Goal: Task Accomplishment & Management: Complete application form

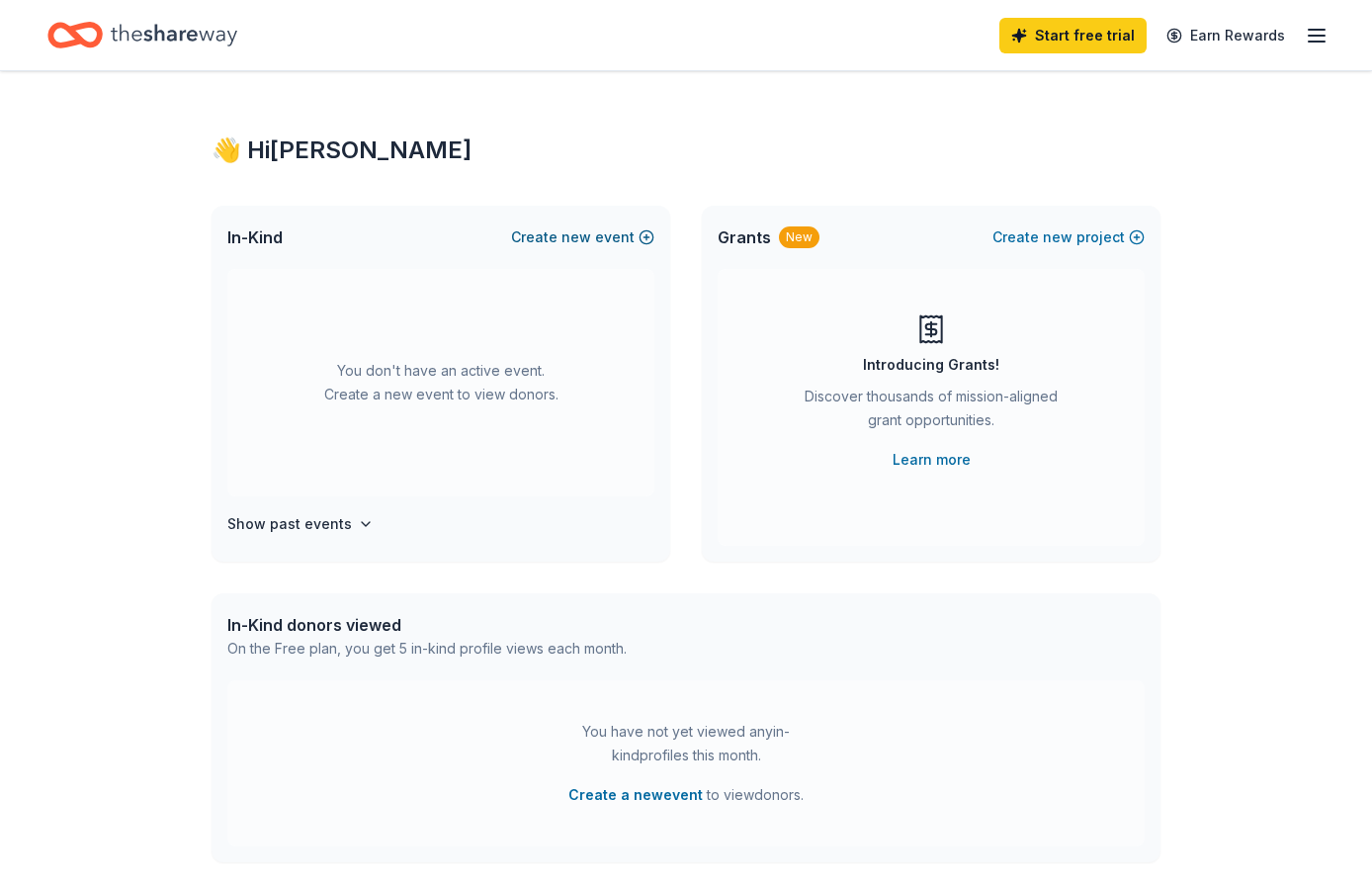
click at [600, 245] on button "Create new event" at bounding box center [582, 238] width 144 height 24
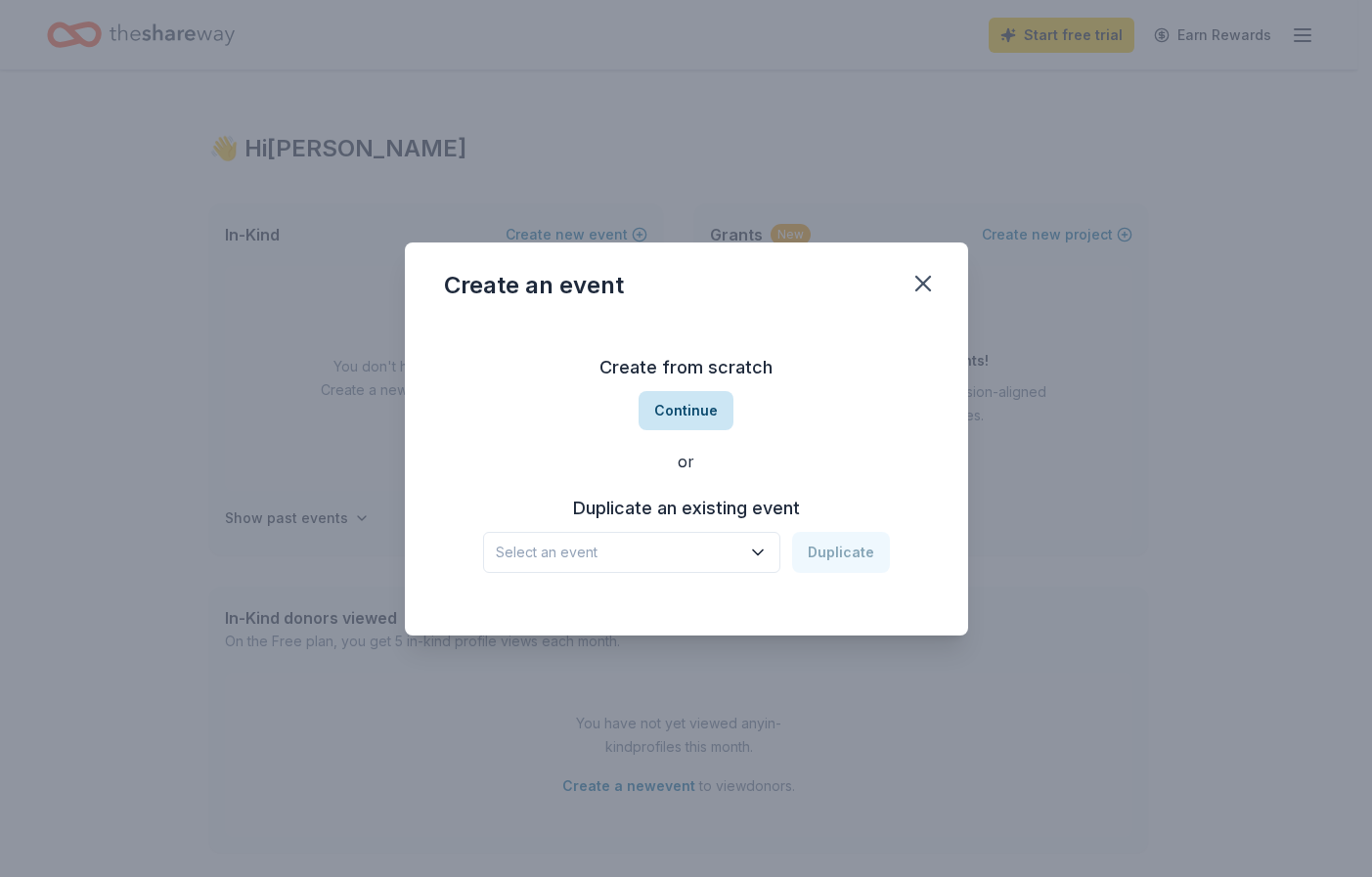
click at [681, 399] on button "Continue" at bounding box center [686, 411] width 95 height 39
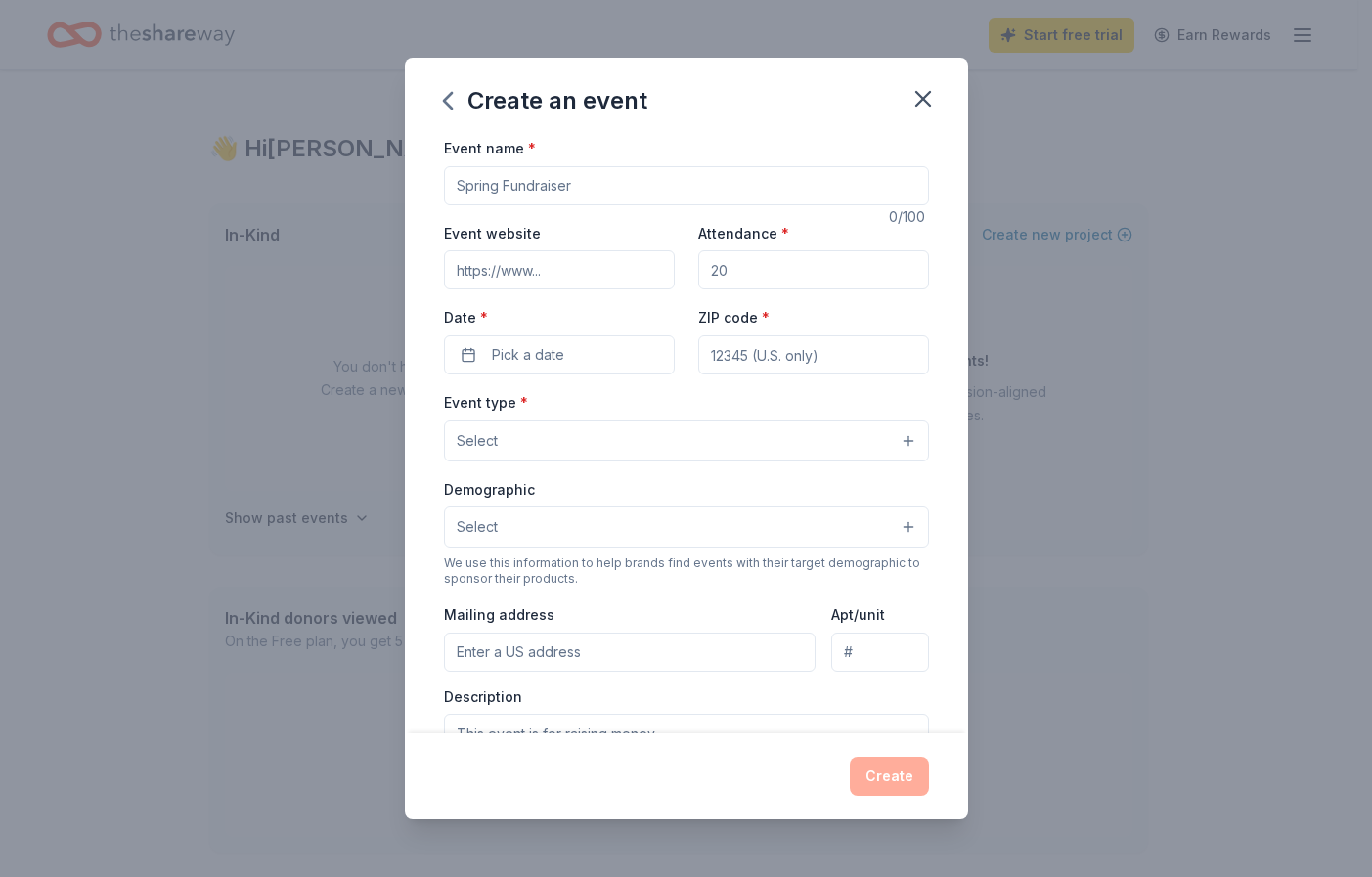
drag, startPoint x: 495, startPoint y: 184, endPoint x: 424, endPoint y: 188, distance: 71.1
click at [424, 188] on div "Event name * 0 /100 Event website Attendance * Date * Pick a date ZIP code * Ev…" at bounding box center [686, 435] width 564 height 598
drag, startPoint x: 457, startPoint y: 181, endPoint x: 484, endPoint y: 183, distance: 27.1
click at [484, 183] on input "Event name *" at bounding box center [686, 186] width 485 height 39
click at [497, 188] on input "Event name *" at bounding box center [686, 186] width 485 height 39
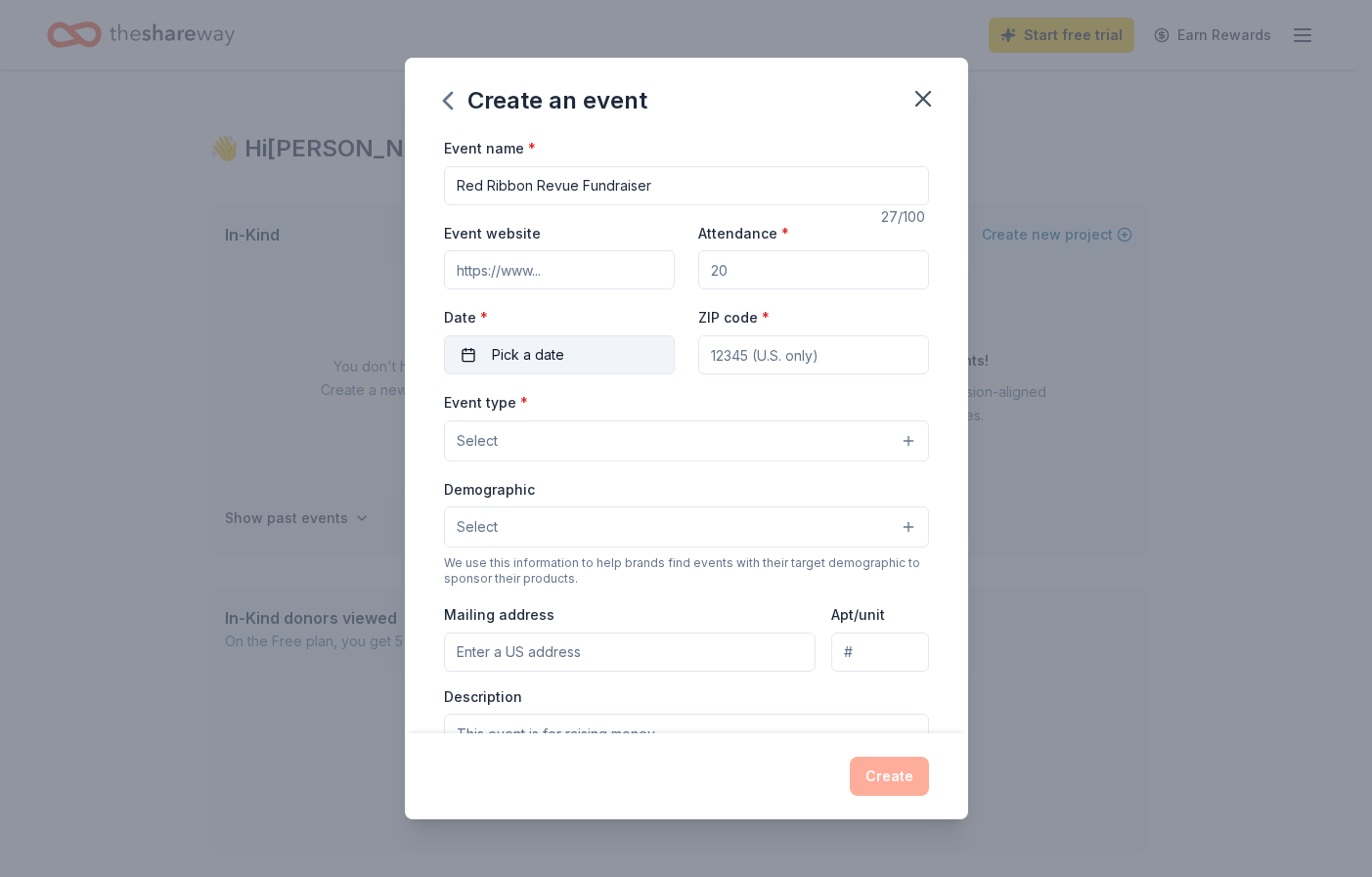
type input "Red Ribbon Revue Fundraiser"
click at [525, 350] on span "Pick a date" at bounding box center [528, 355] width 73 height 24
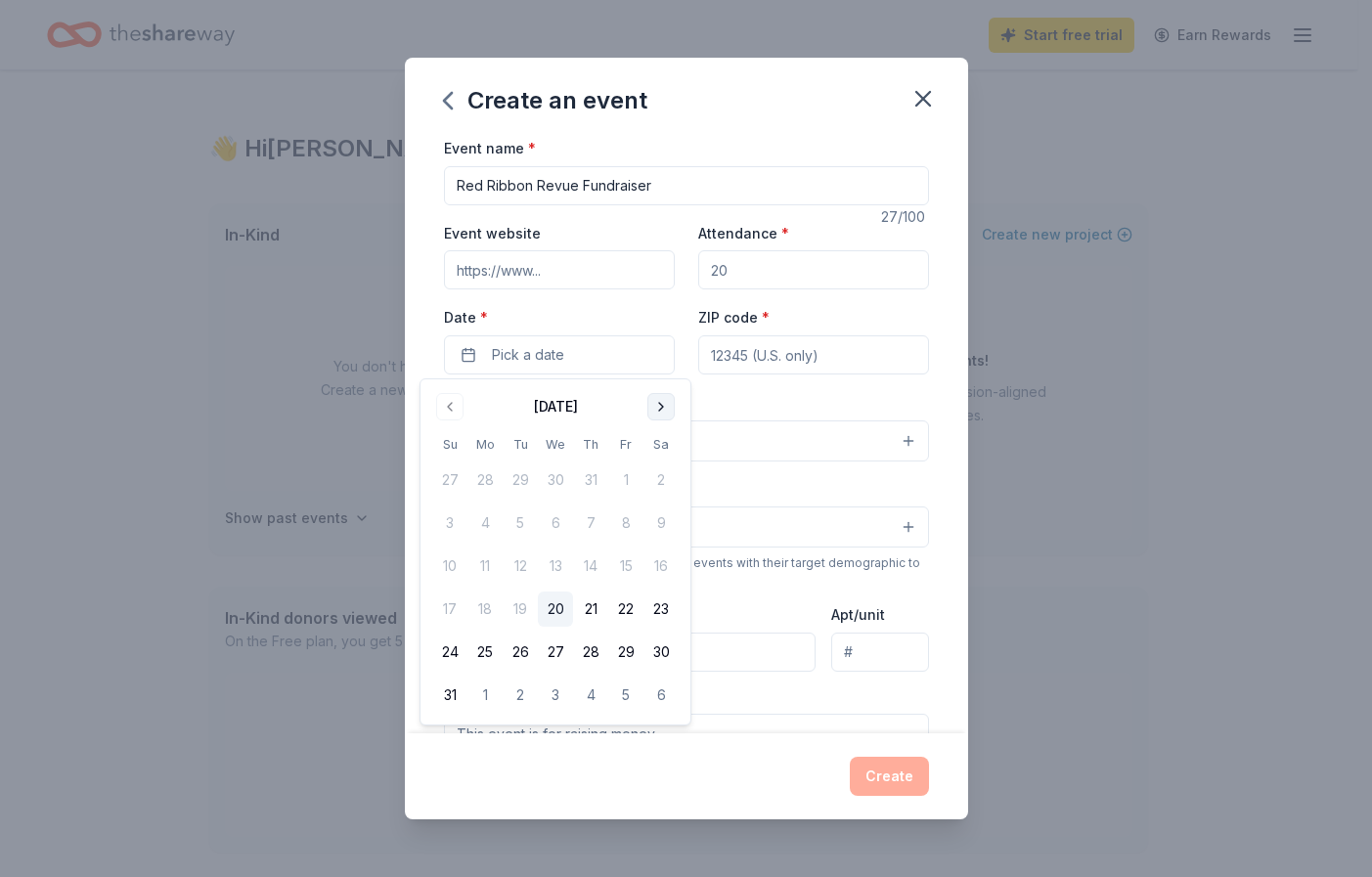
click at [662, 401] on button "Go to next month" at bounding box center [662, 407] width 27 height 27
click at [452, 607] on button "19" at bounding box center [450, 609] width 35 height 35
click at [808, 357] on input "ZIP code *" at bounding box center [814, 355] width 231 height 39
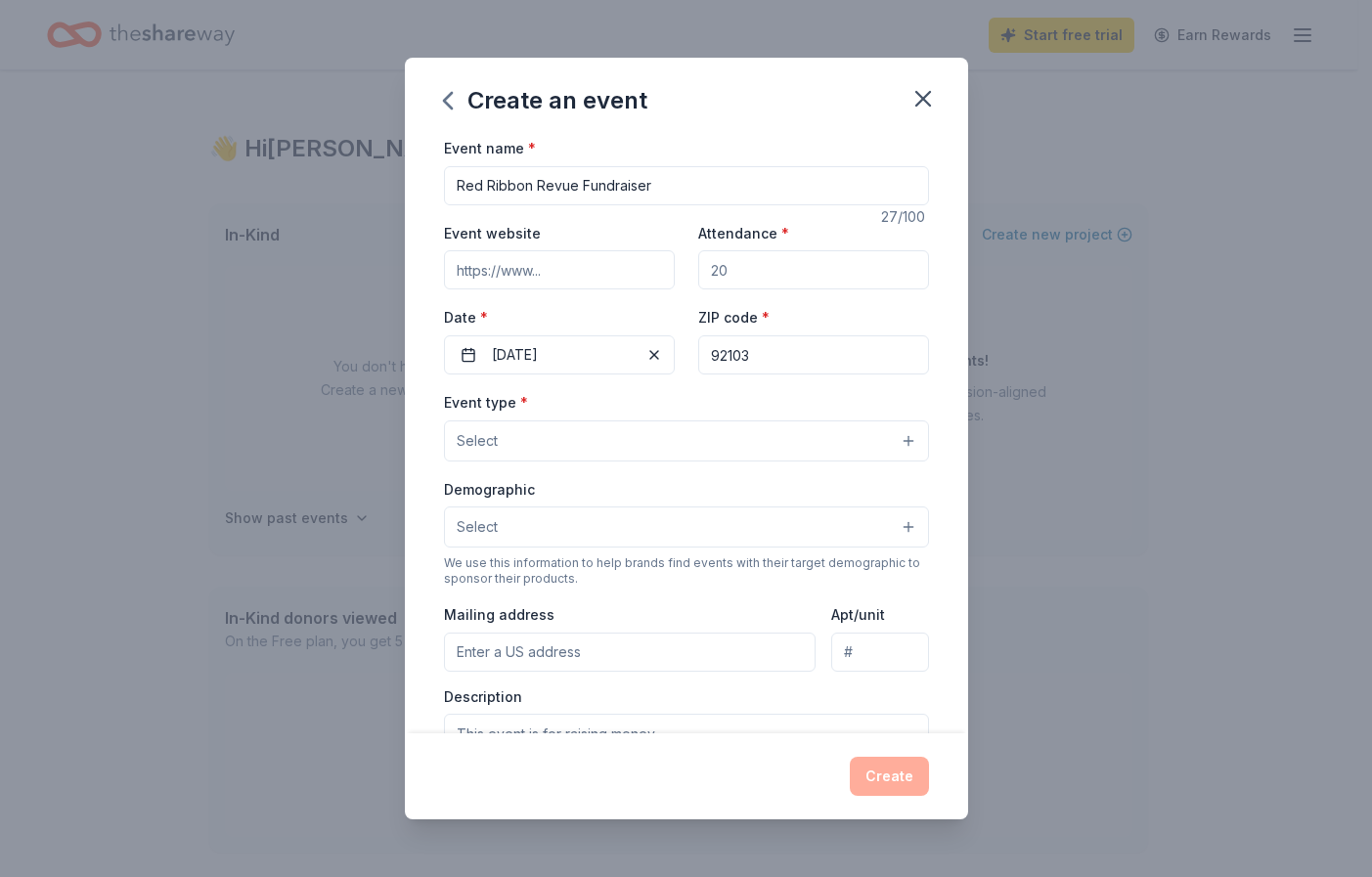
type input "92103"
click at [796, 429] on button "Select" at bounding box center [686, 441] width 485 height 41
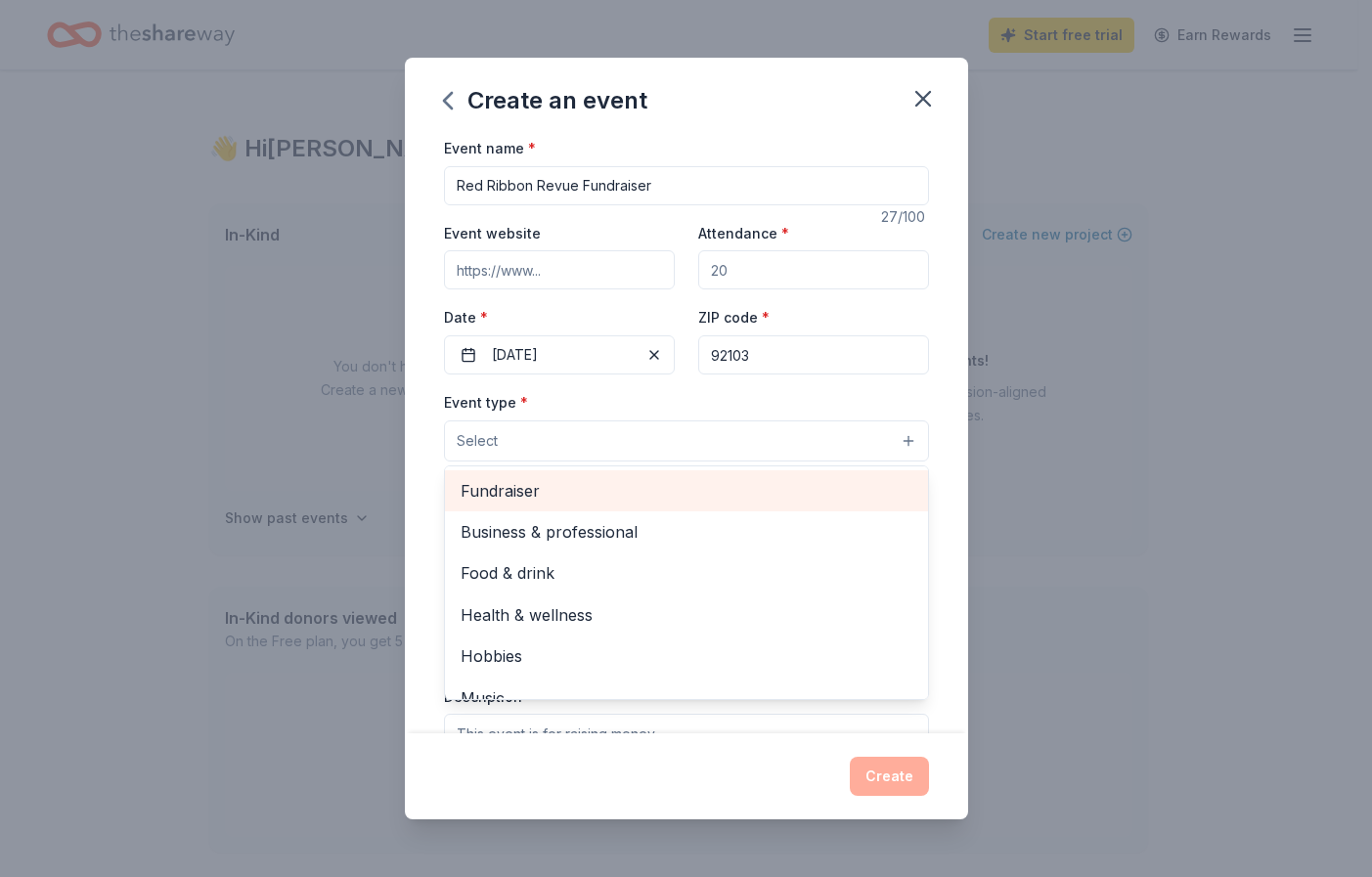
click at [543, 485] on span "Fundraiser" at bounding box center [686, 491] width 452 height 25
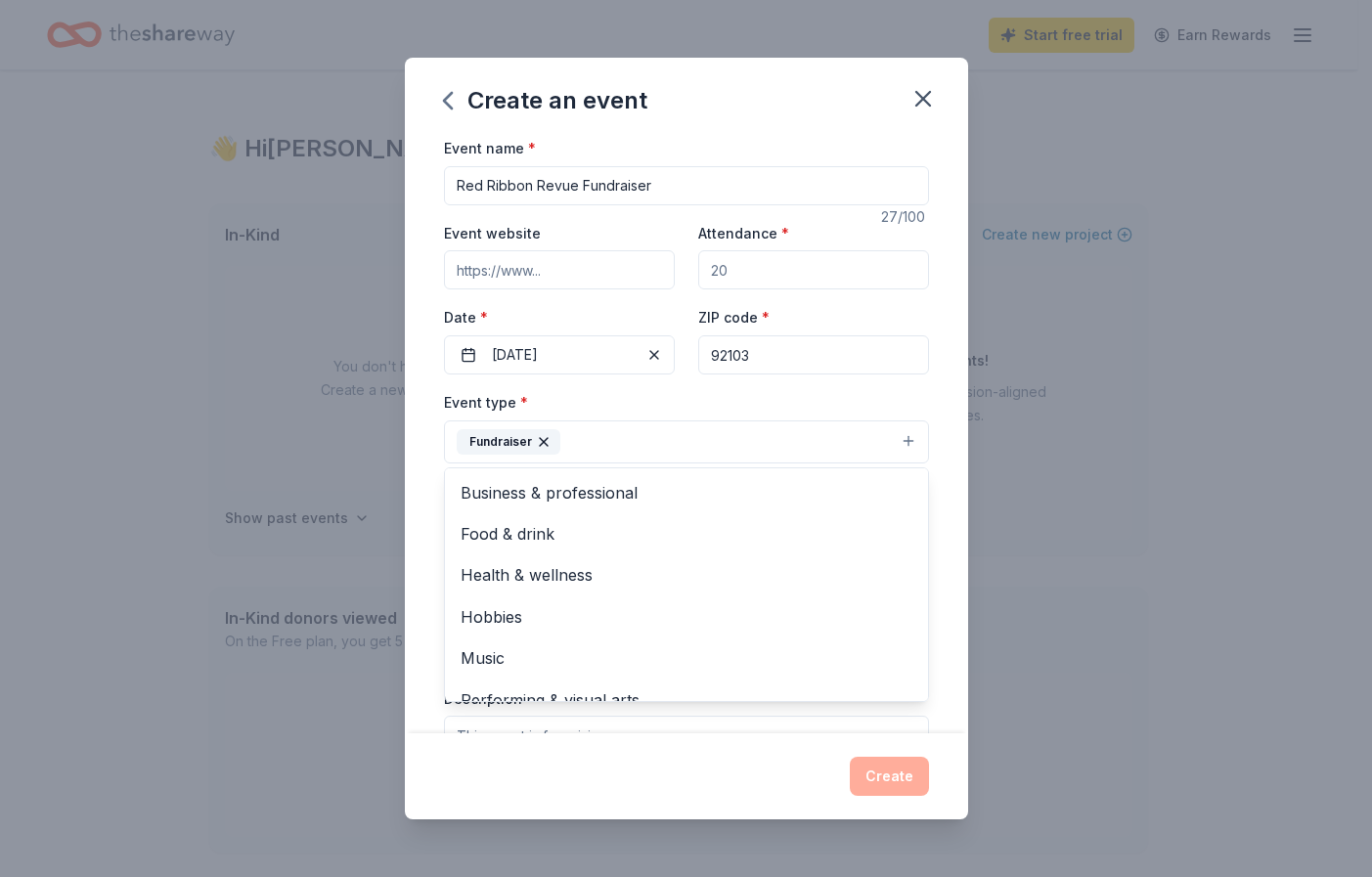
click at [739, 262] on div "Event name * Red Ribbon Revue Fundraiser 27 /100 Event website Attendance * Dat…" at bounding box center [686, 589] width 485 height 905
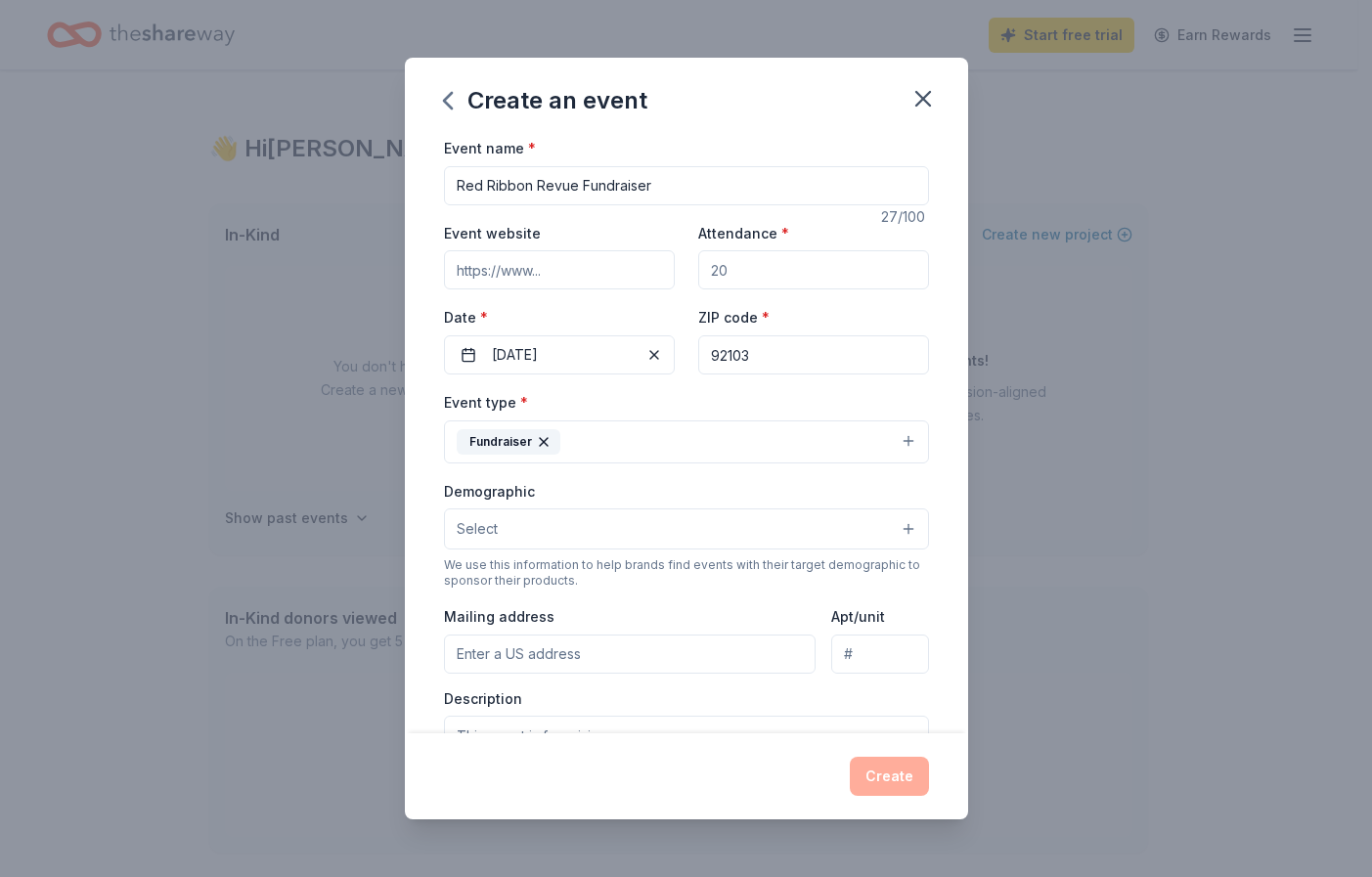
click at [737, 265] on input "Attendance *" at bounding box center [814, 269] width 231 height 39
drag, startPoint x: 737, startPoint y: 265, endPoint x: 656, endPoint y: 272, distance: 81.3
click at [656, 272] on div "Event website Attendance * Date * [DATE] ZIP code * 92103" at bounding box center [686, 298] width 485 height 154
drag, startPoint x: 698, startPoint y: 274, endPoint x: 809, endPoint y: 273, distance: 111.0
click at [809, 273] on input "Attendance *" at bounding box center [814, 269] width 231 height 39
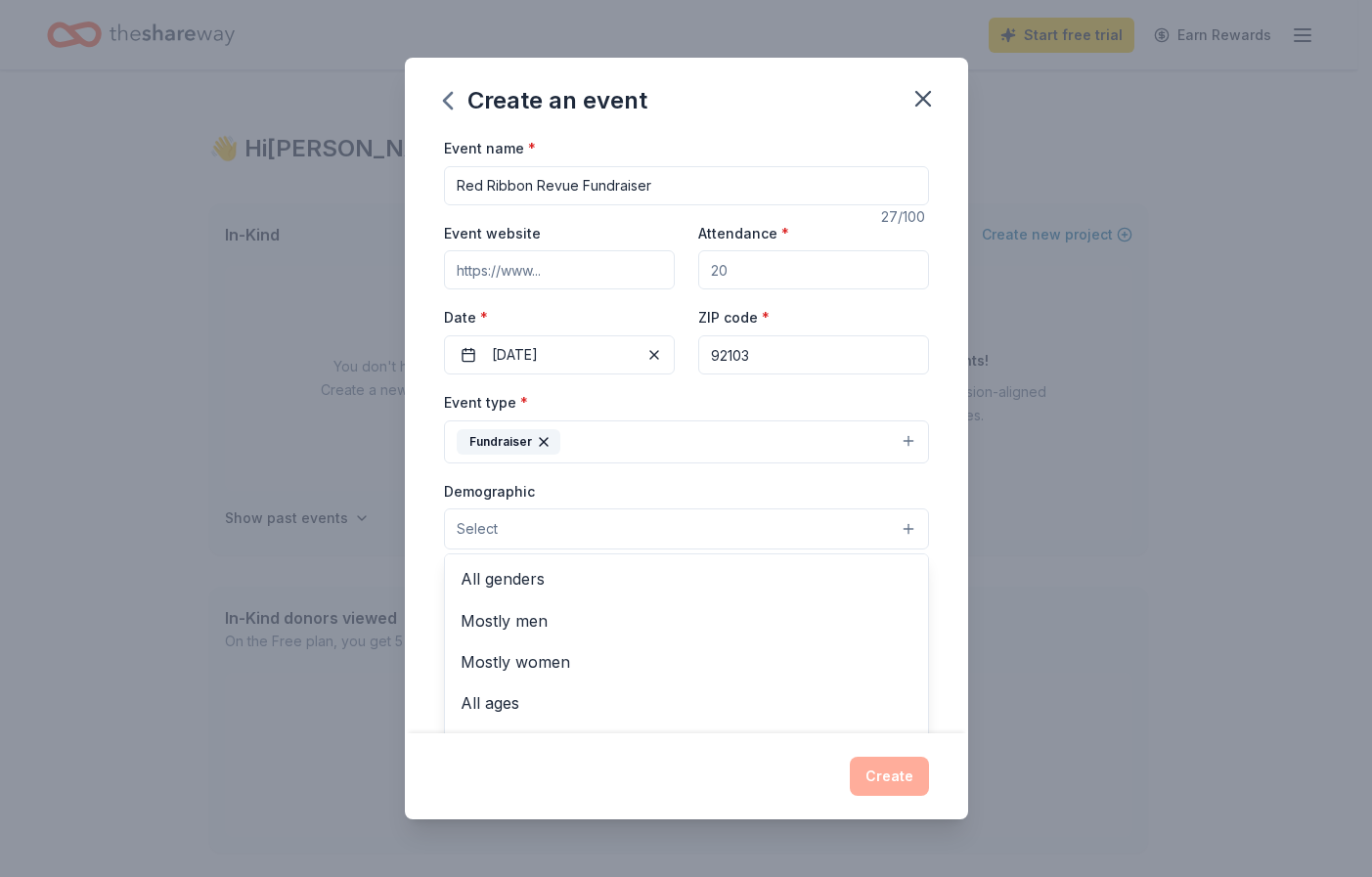
click at [893, 523] on button "Select" at bounding box center [686, 529] width 485 height 41
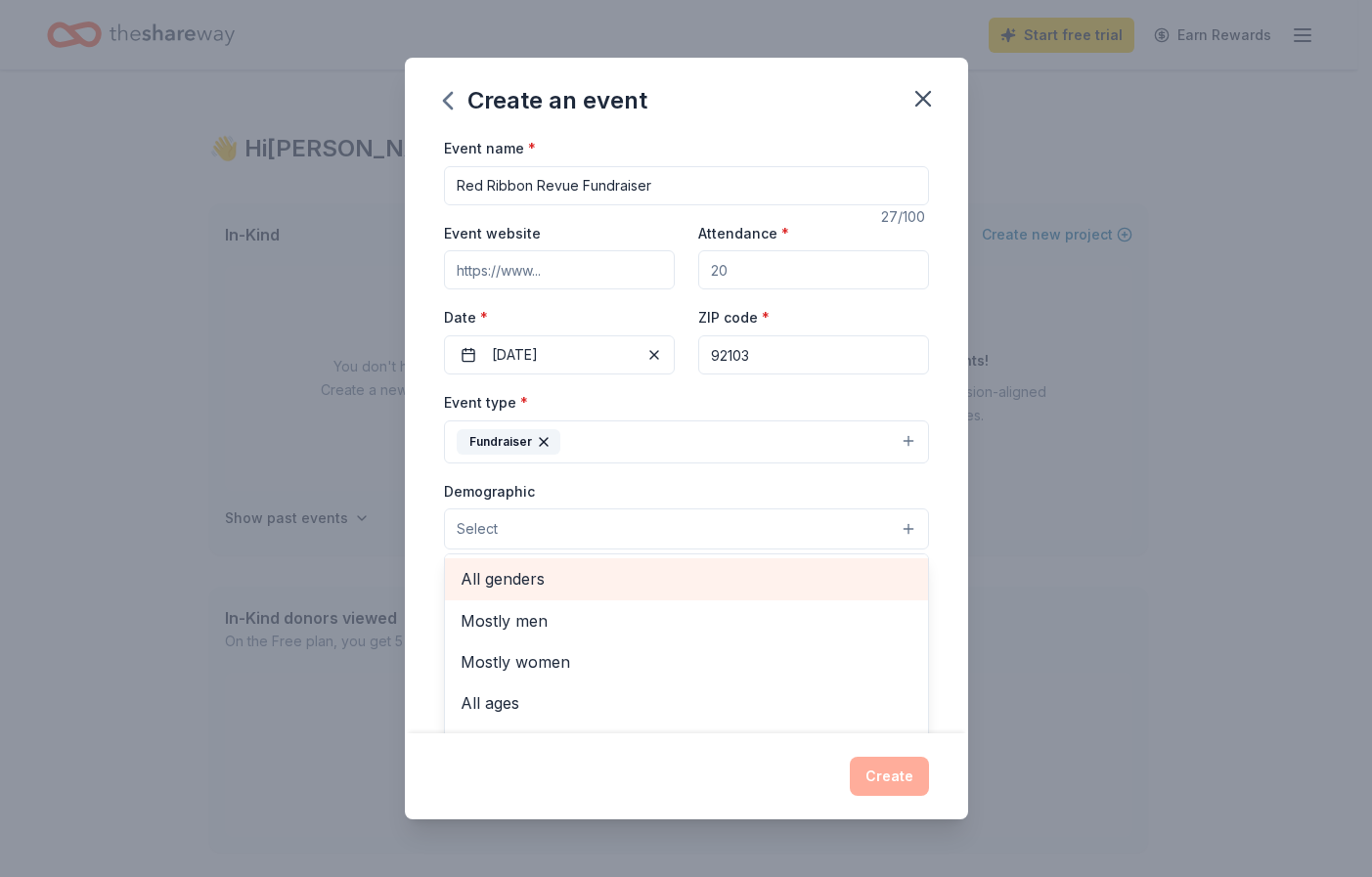
click at [833, 563] on div "All genders" at bounding box center [686, 579] width 483 height 41
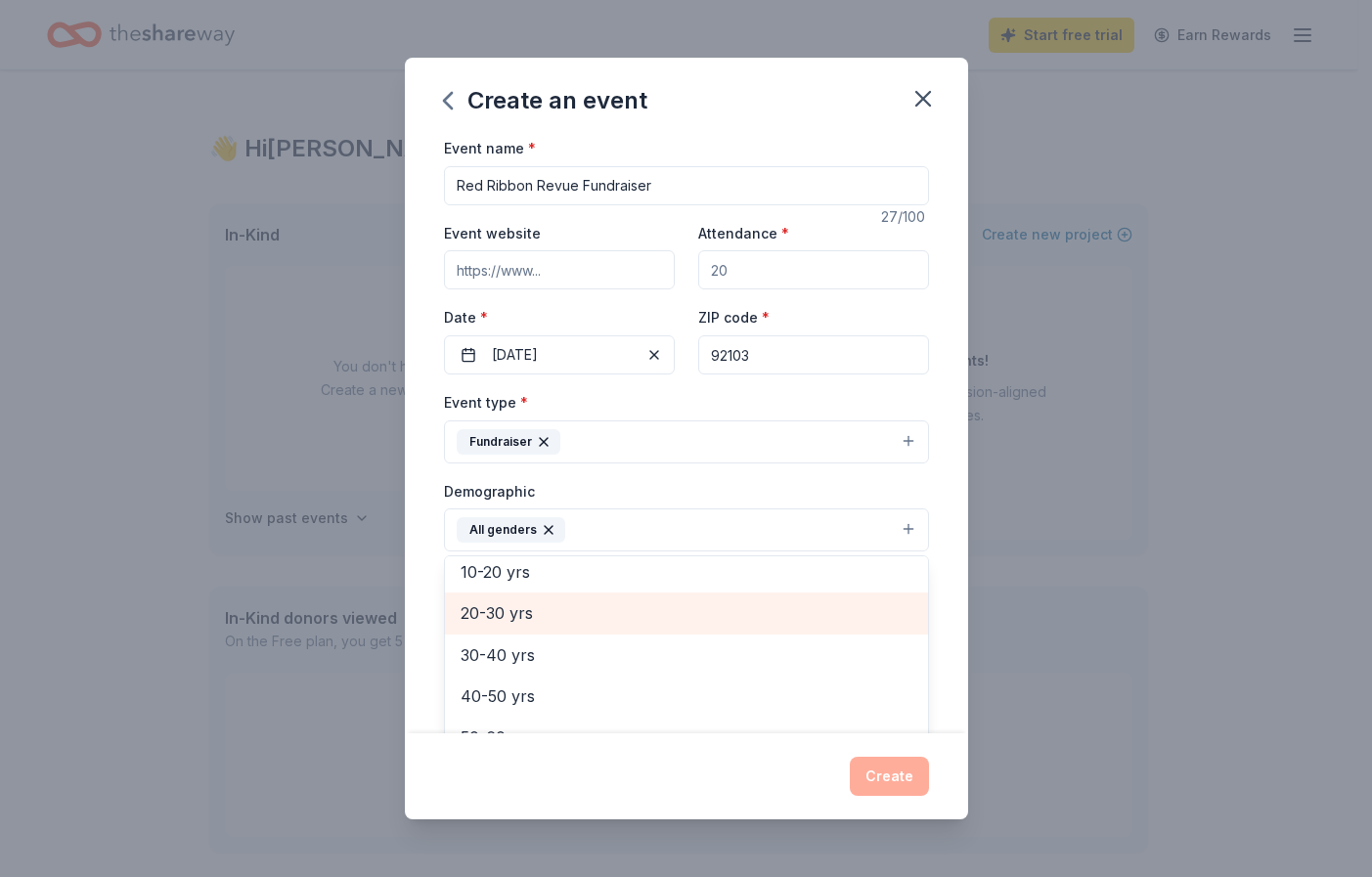
click at [524, 610] on span "20-30 yrs" at bounding box center [686, 613] width 452 height 25
click at [513, 615] on span "30-40 yrs" at bounding box center [686, 613] width 452 height 25
click at [513, 615] on span "40-50 yrs" at bounding box center [686, 613] width 452 height 25
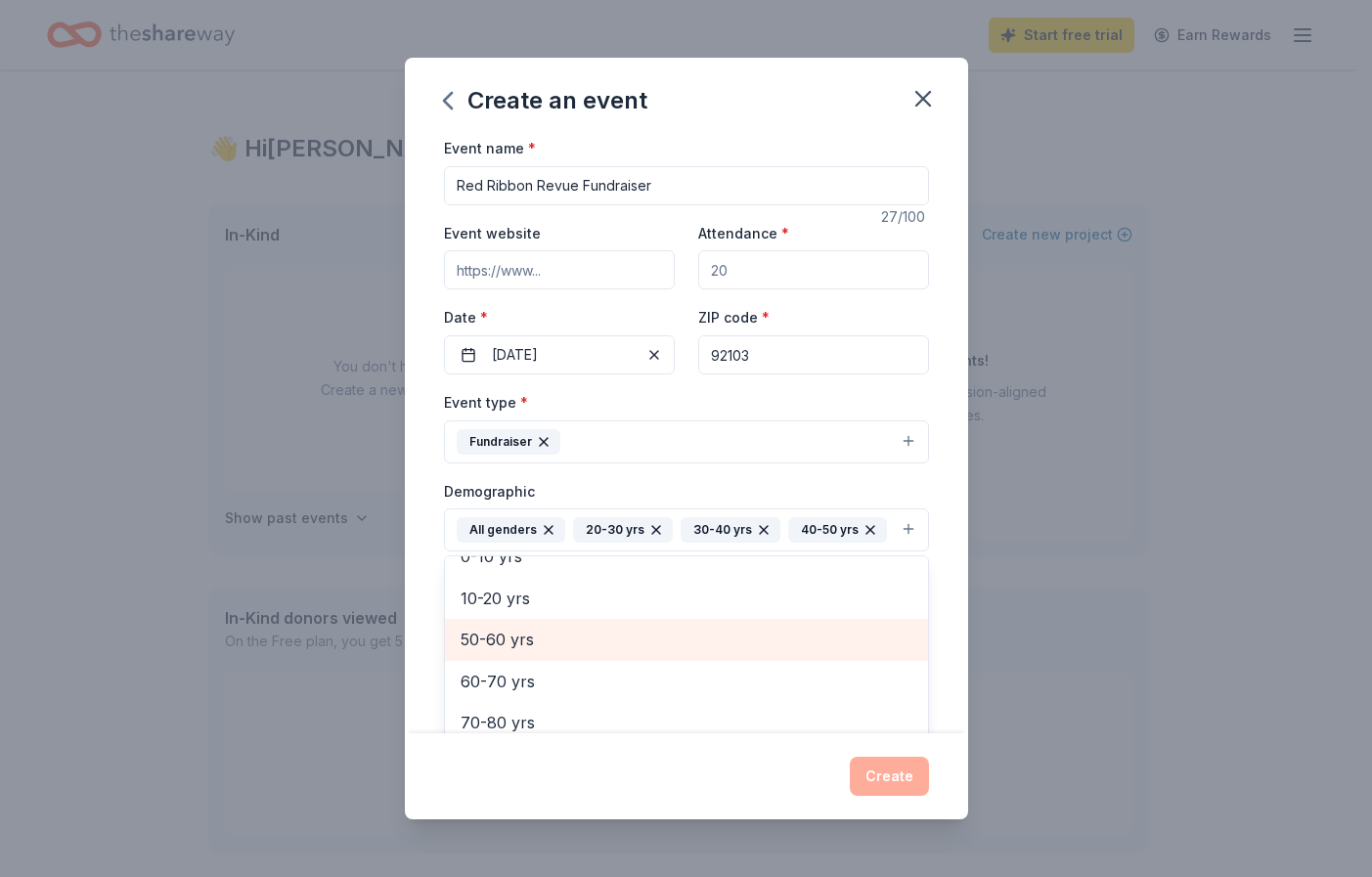
click at [512, 653] on span "50-60 yrs" at bounding box center [686, 640] width 452 height 25
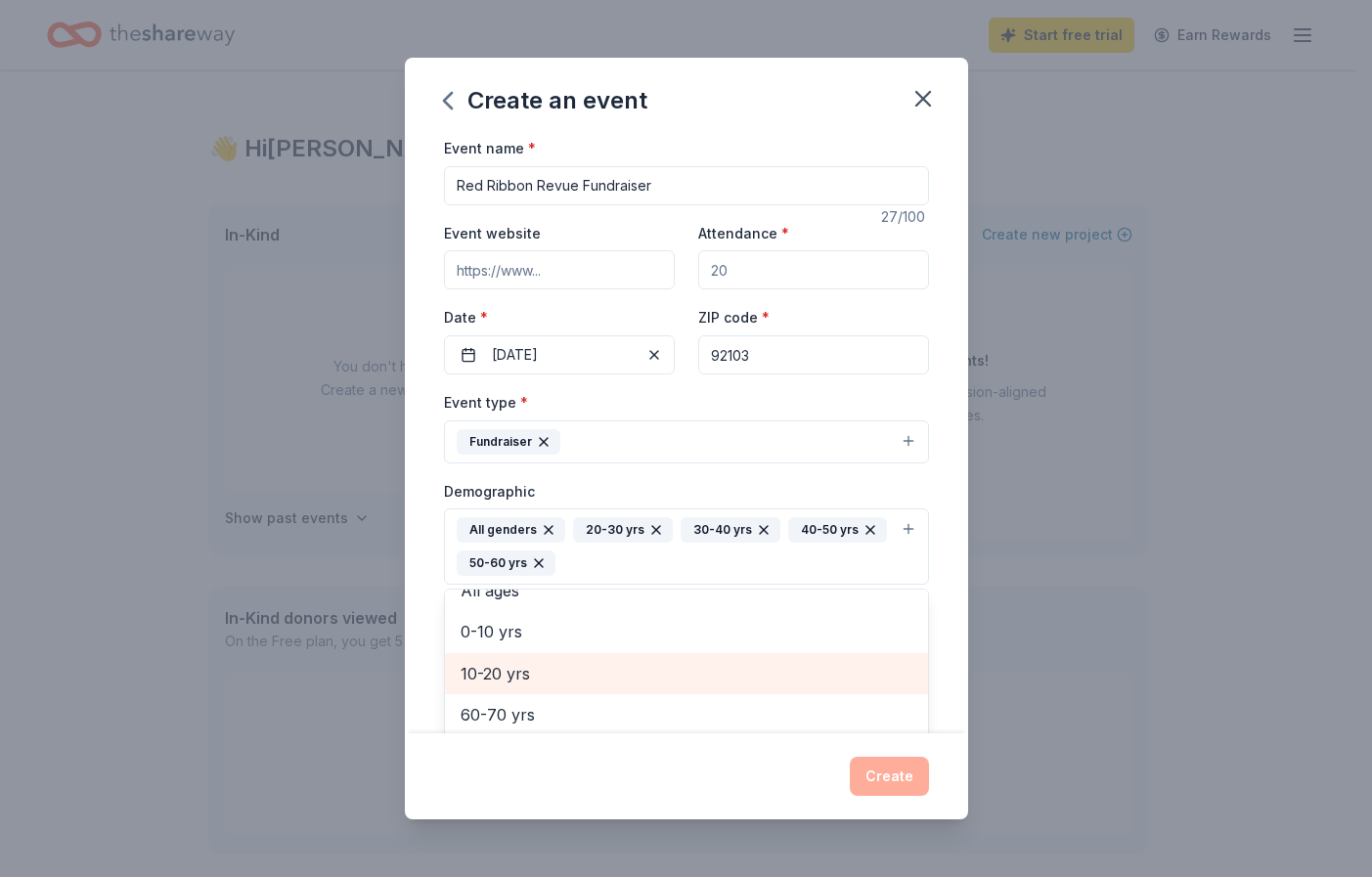
scroll to position [107, 0]
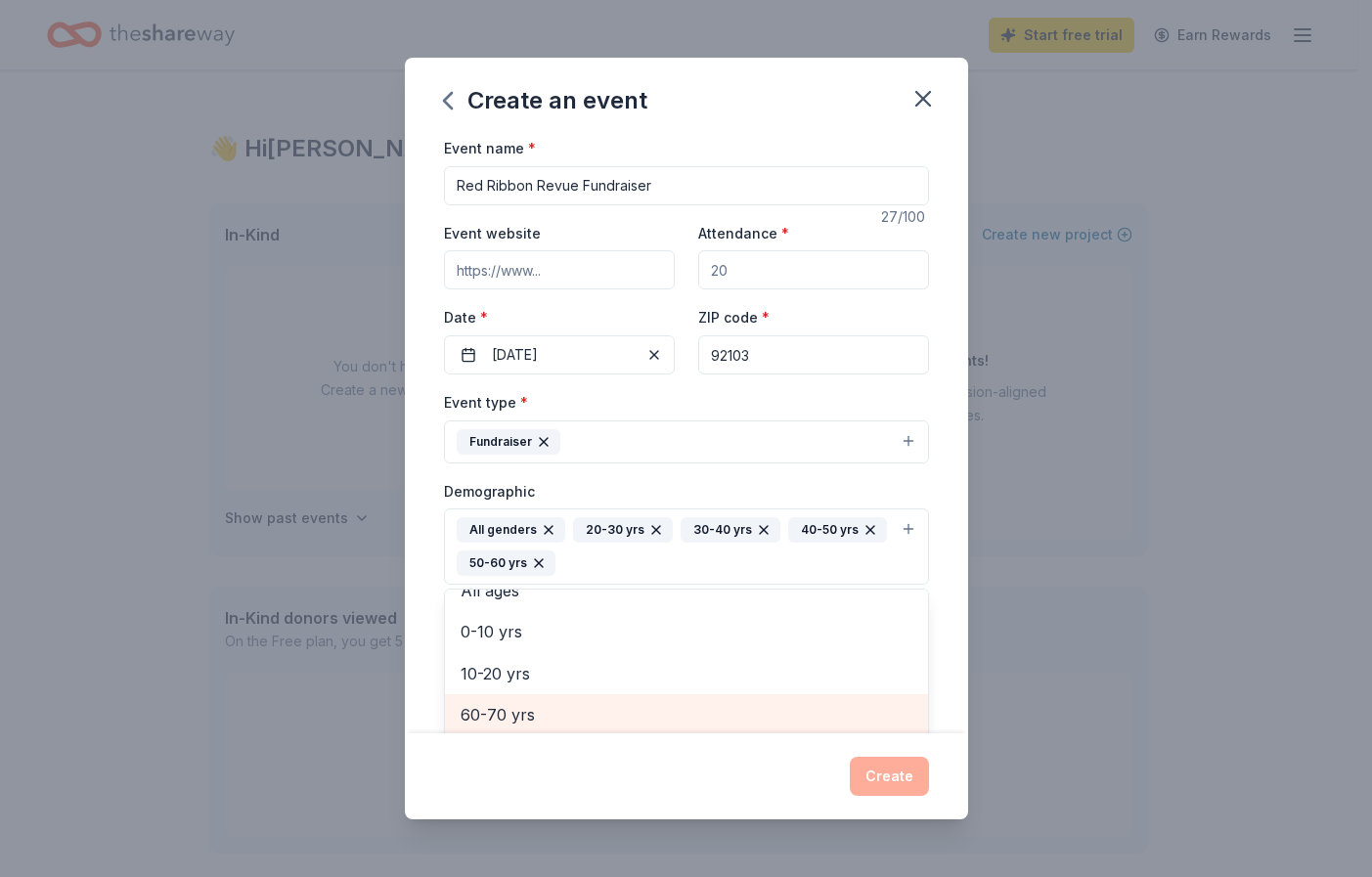
click at [497, 718] on span "60-70 yrs" at bounding box center [686, 715] width 452 height 25
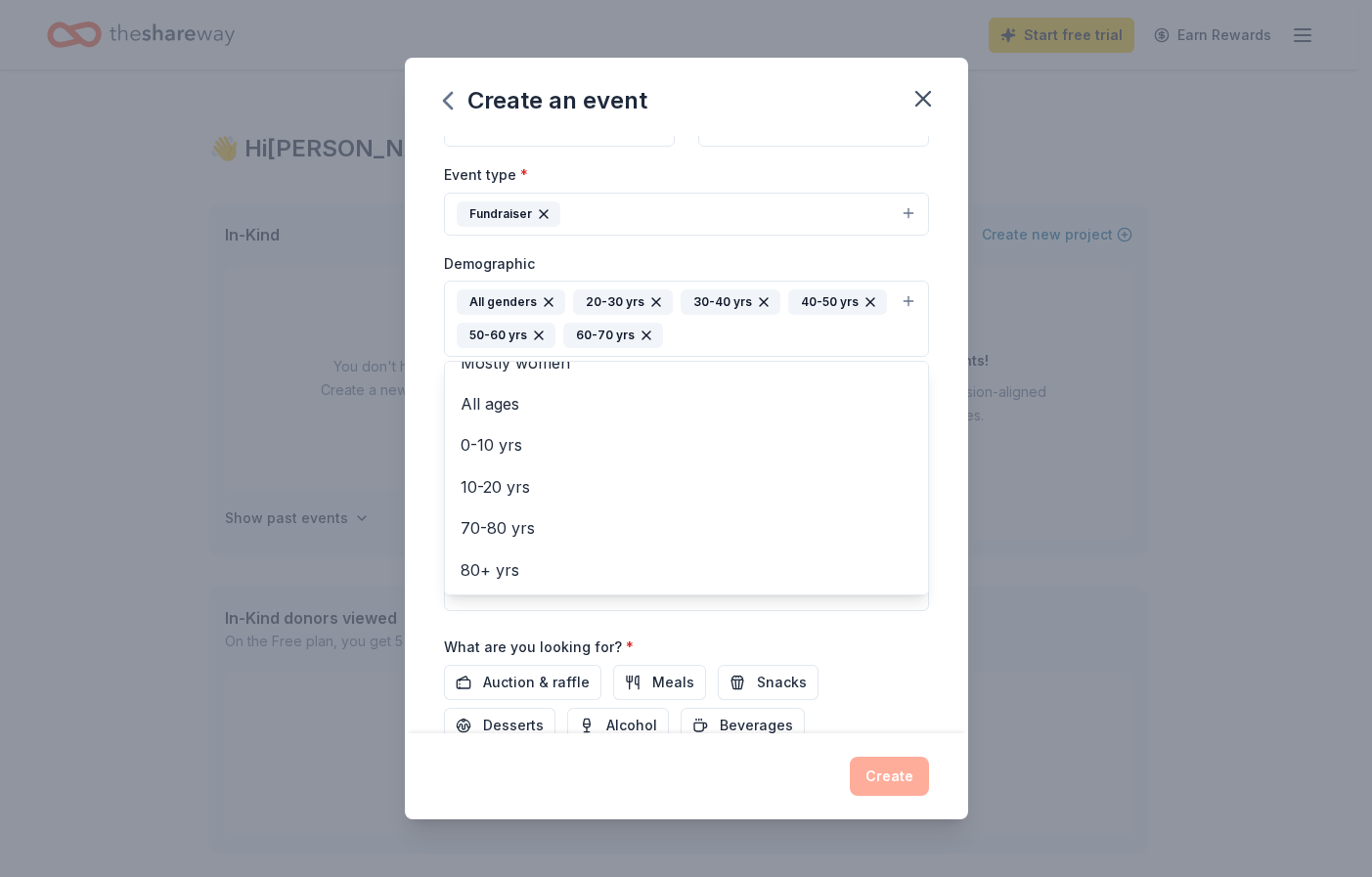
scroll to position [296, 0]
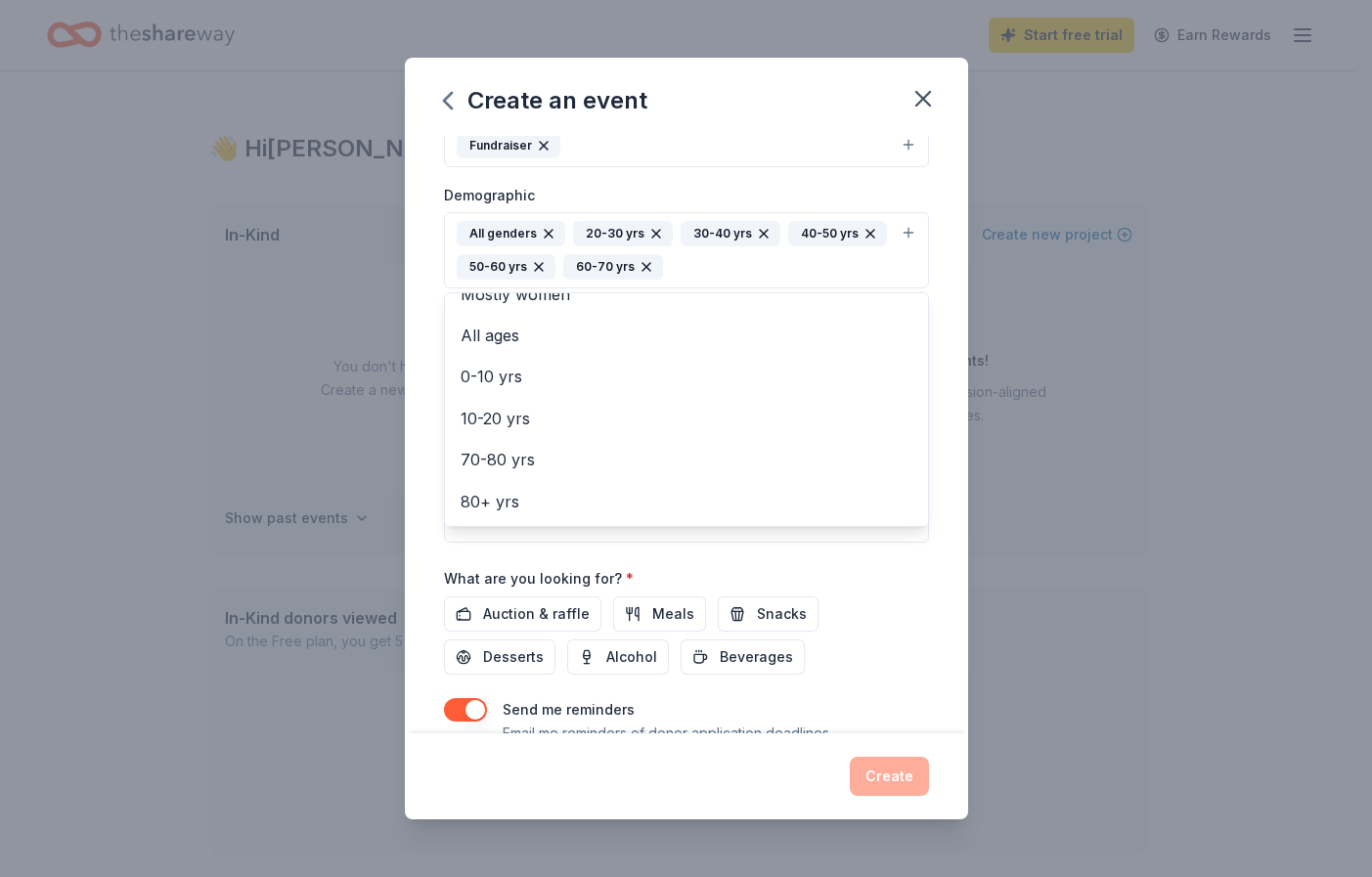
click at [544, 612] on div "Event name * Red Ribbon Revue Fundraiser 27 /100 Event website Attendance * Dat…" at bounding box center [686, 310] width 485 height 941
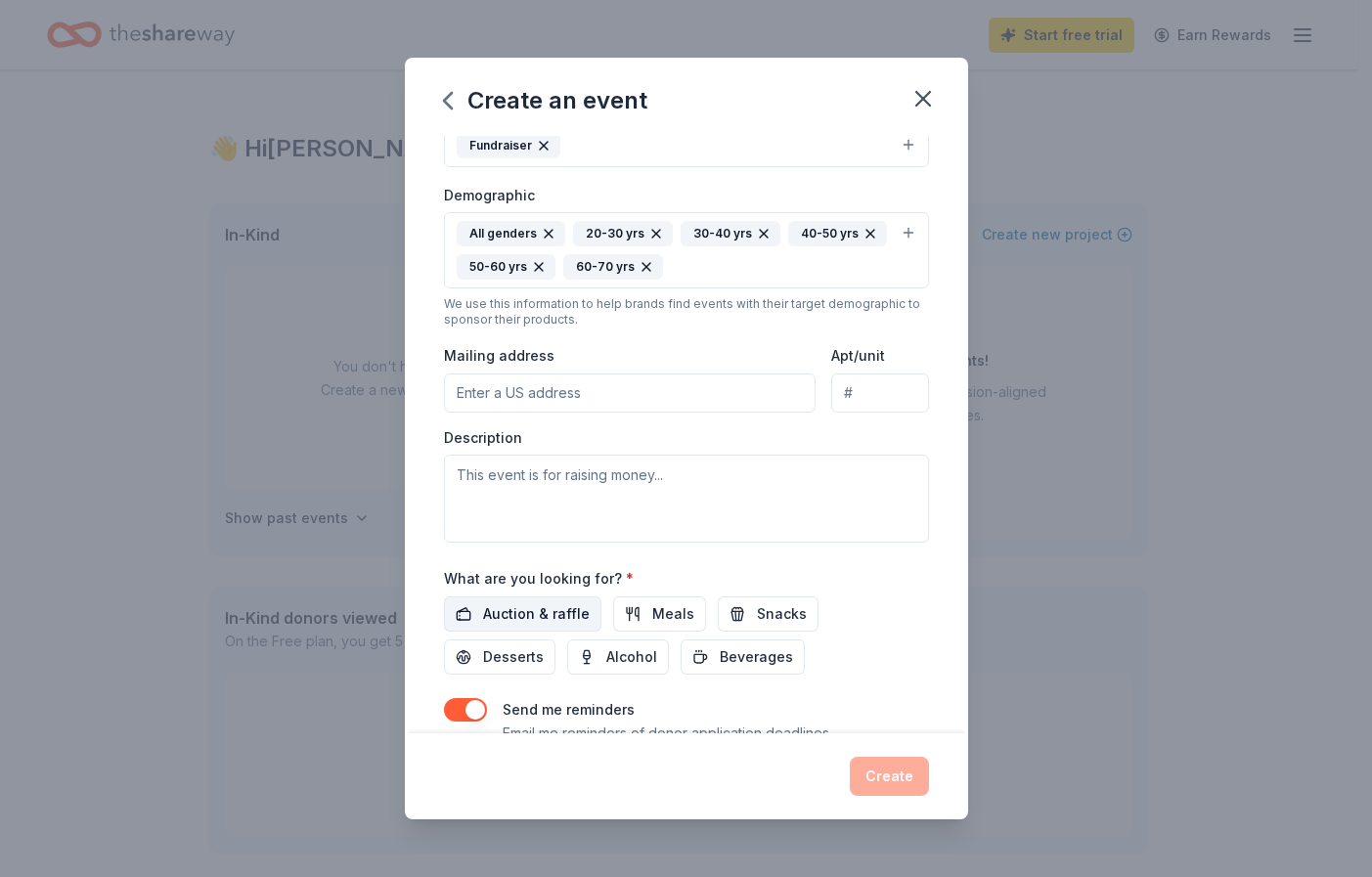
click at [537, 609] on span "Auction & raffle" at bounding box center [536, 614] width 107 height 24
click at [520, 661] on span "Desserts" at bounding box center [514, 658] width 61 height 24
click at [620, 668] on span "Alcohol" at bounding box center [632, 658] width 51 height 24
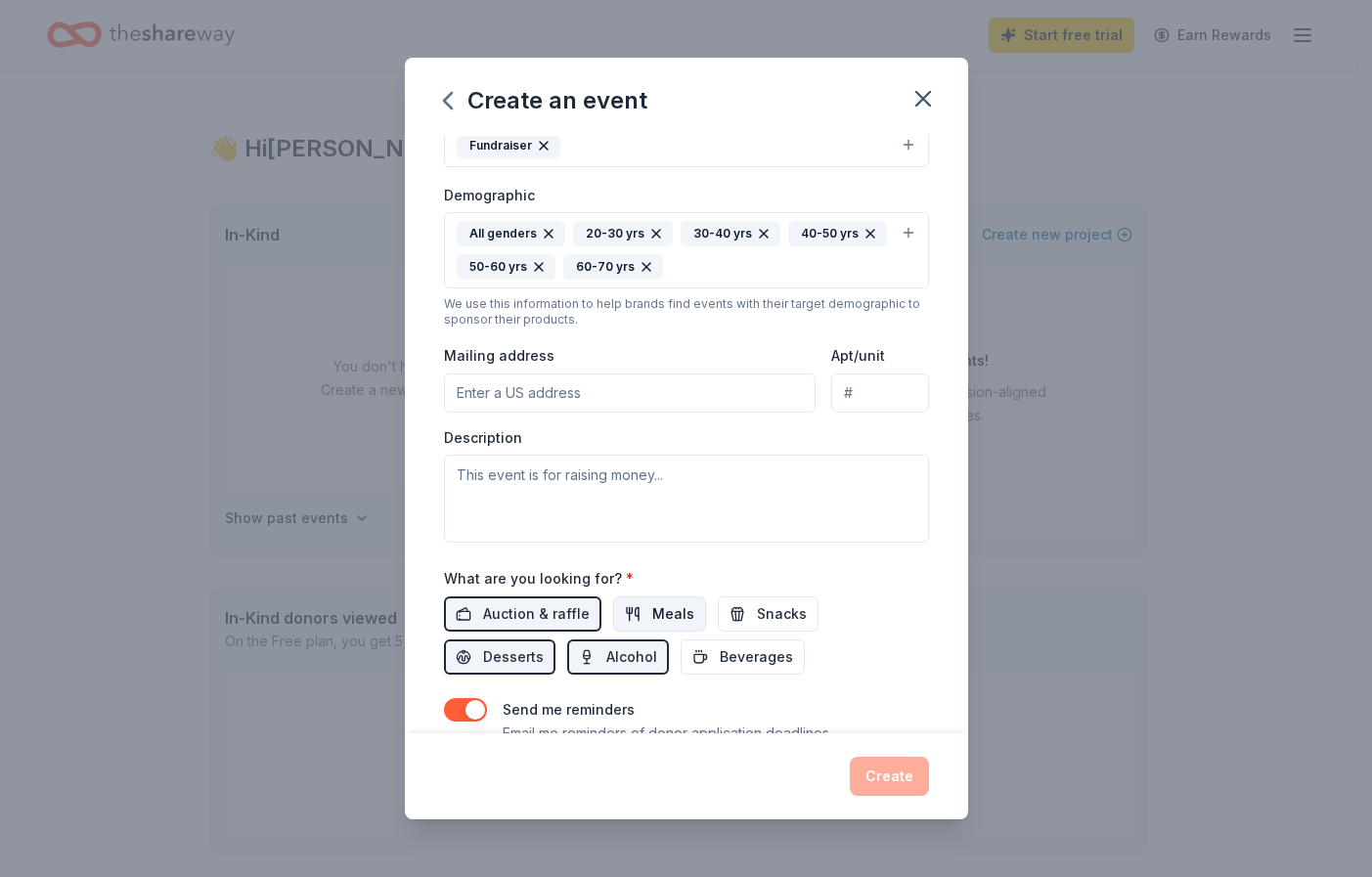
click at [641, 625] on button "Meals" at bounding box center [660, 614] width 93 height 35
click at [736, 623] on button "Snacks" at bounding box center [768, 614] width 101 height 35
click at [739, 652] on span "Beverages" at bounding box center [757, 658] width 74 height 24
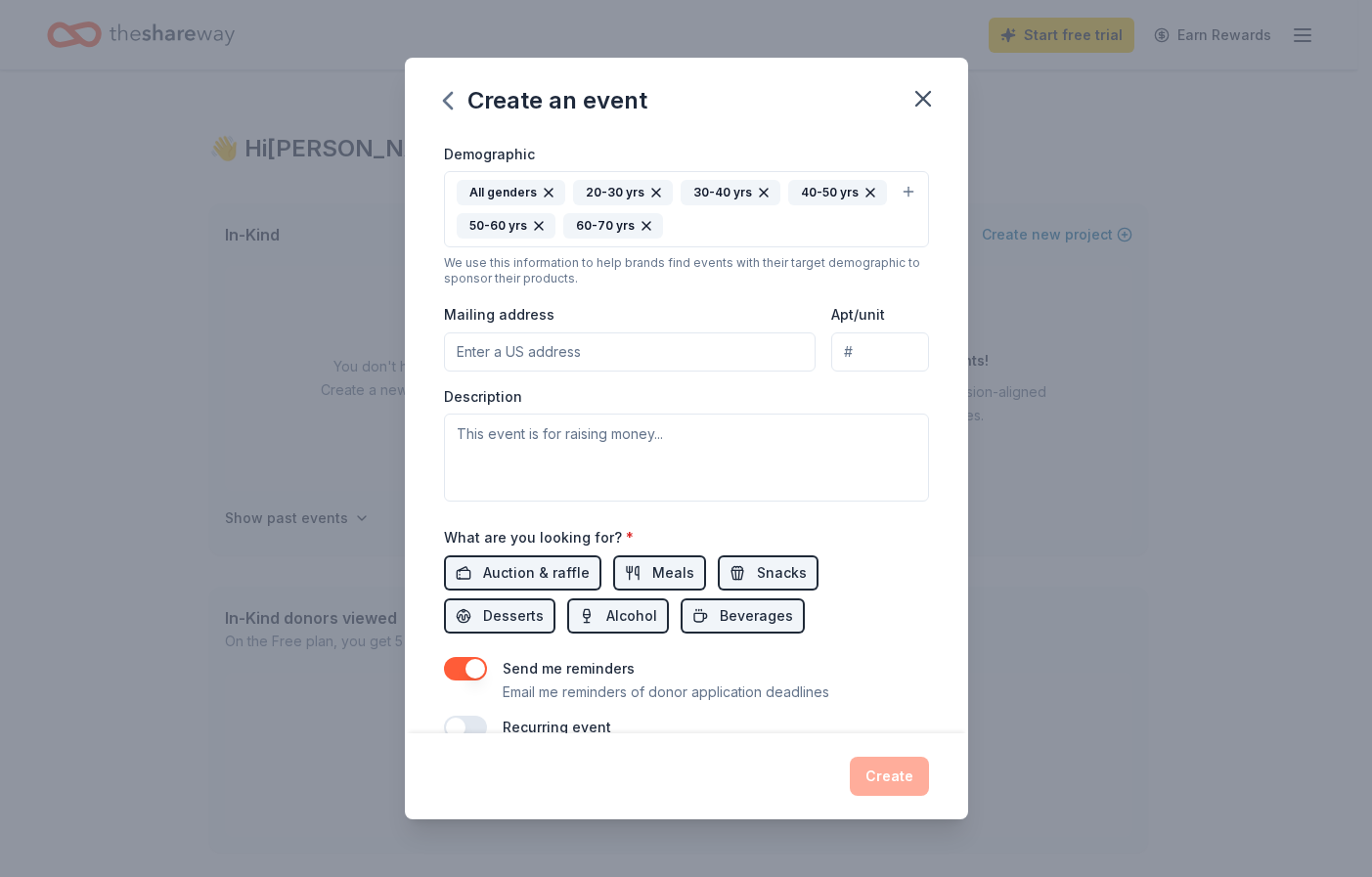
scroll to position [374, 0]
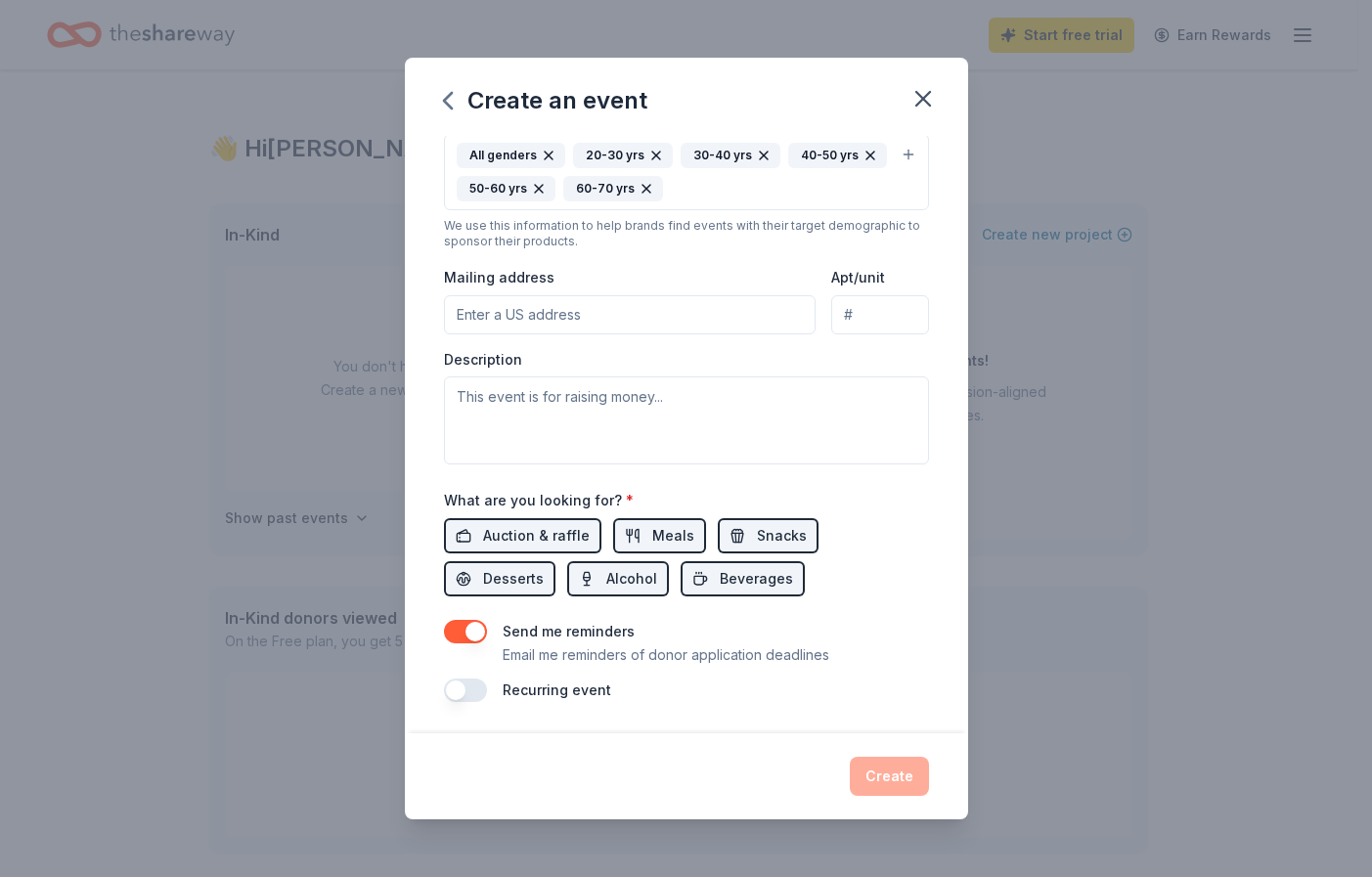
click at [593, 319] on input "Mailing address" at bounding box center [630, 315] width 372 height 39
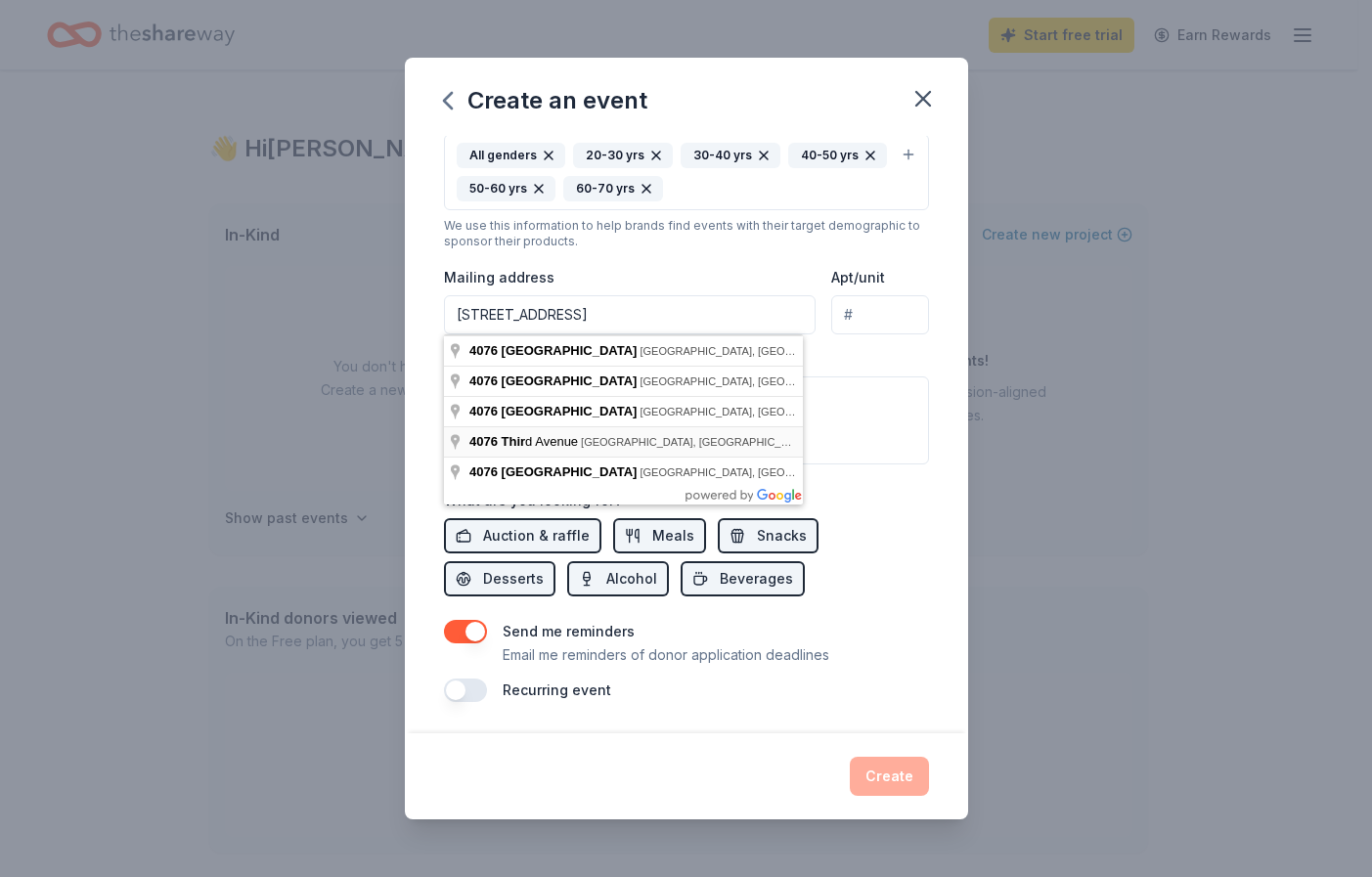
type input "[STREET_ADDRESS]"
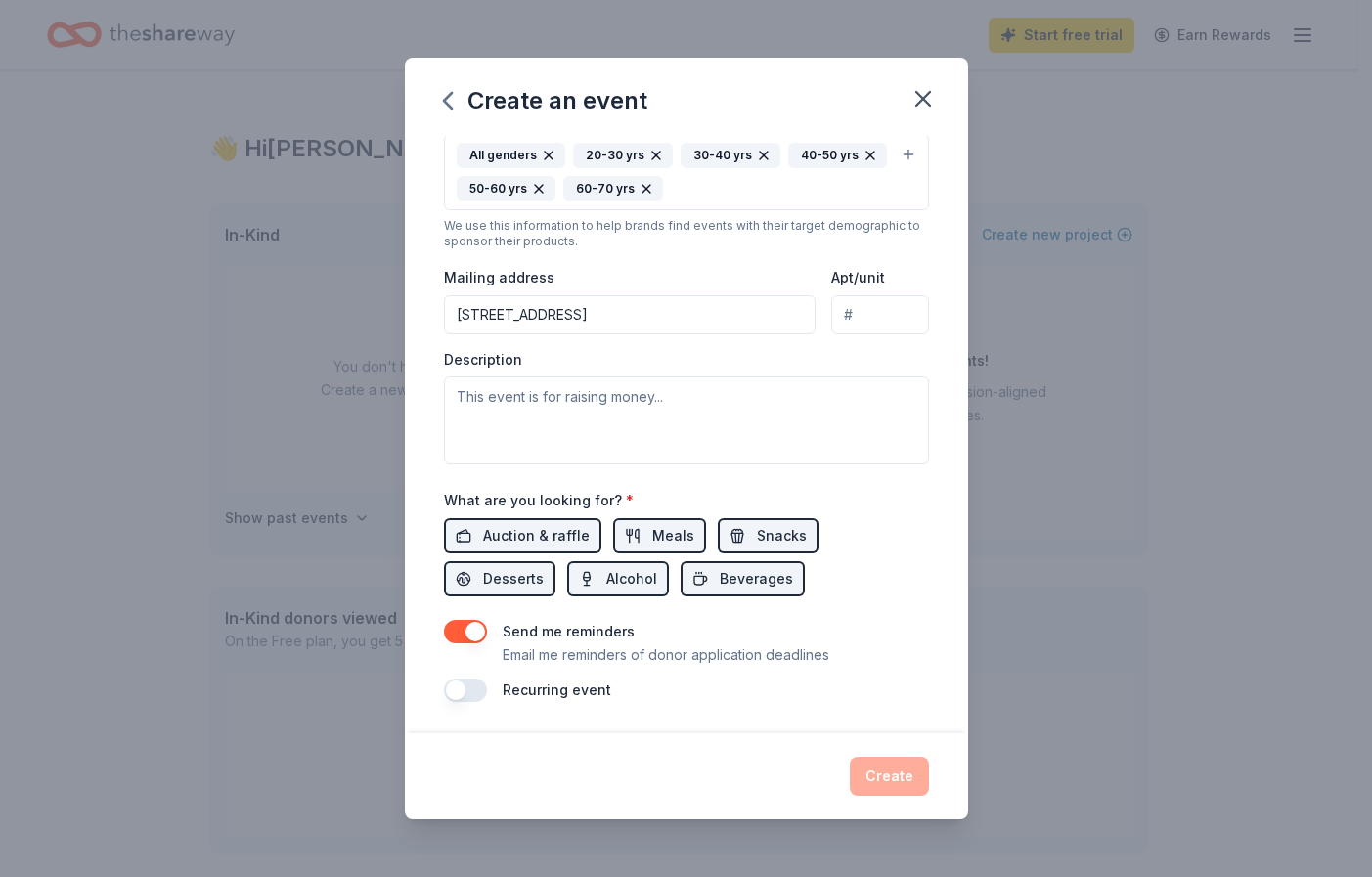
click at [862, 321] on input "Apt/unit" at bounding box center [879, 315] width 97 height 39
type input "301"
click at [626, 392] on textarea at bounding box center [686, 420] width 485 height 88
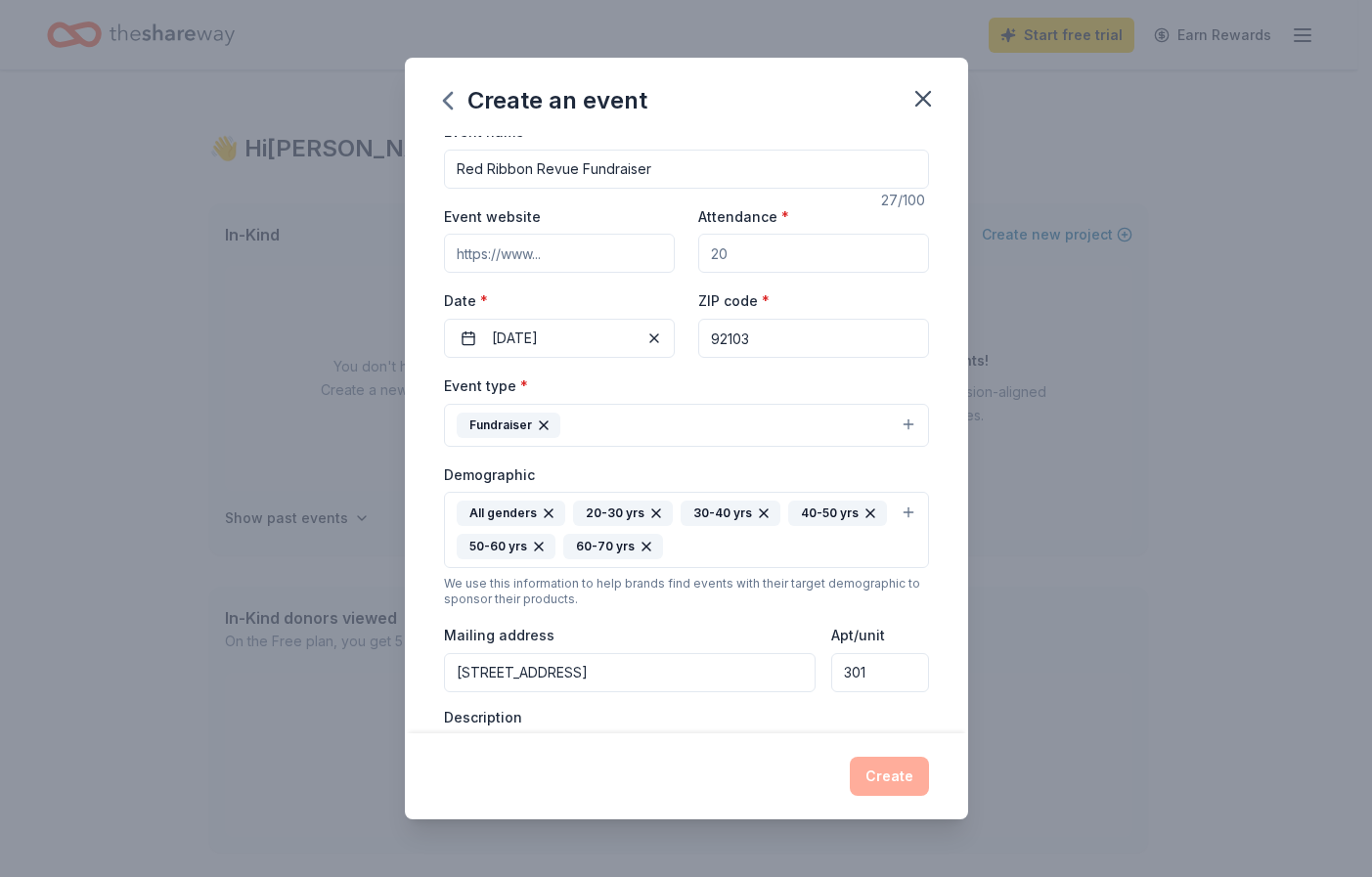
scroll to position [0, 0]
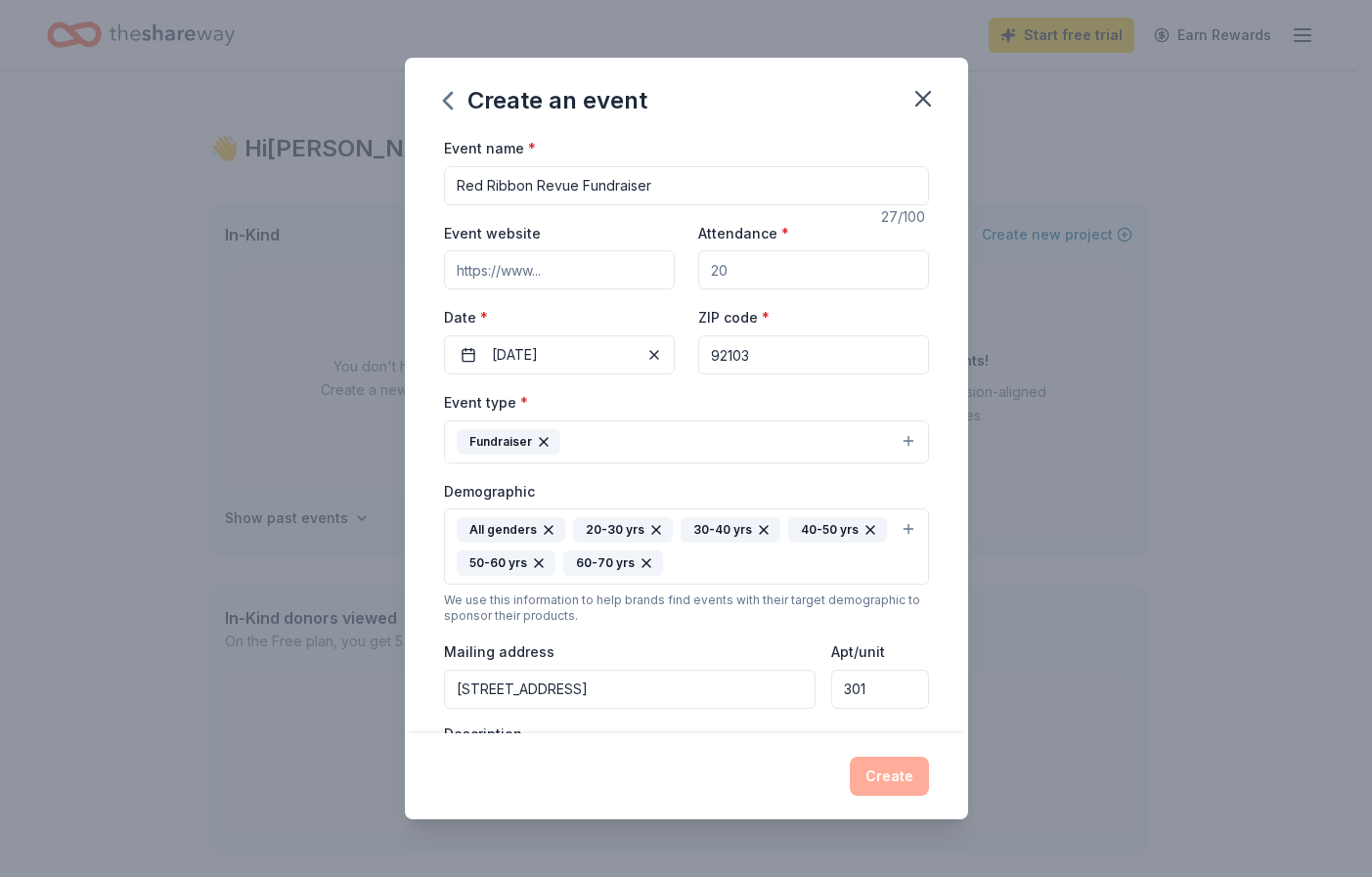
type textarea "This event"
click at [723, 275] on input "Attendance *" at bounding box center [814, 269] width 231 height 39
type input "60"
